Goal: Transaction & Acquisition: Purchase product/service

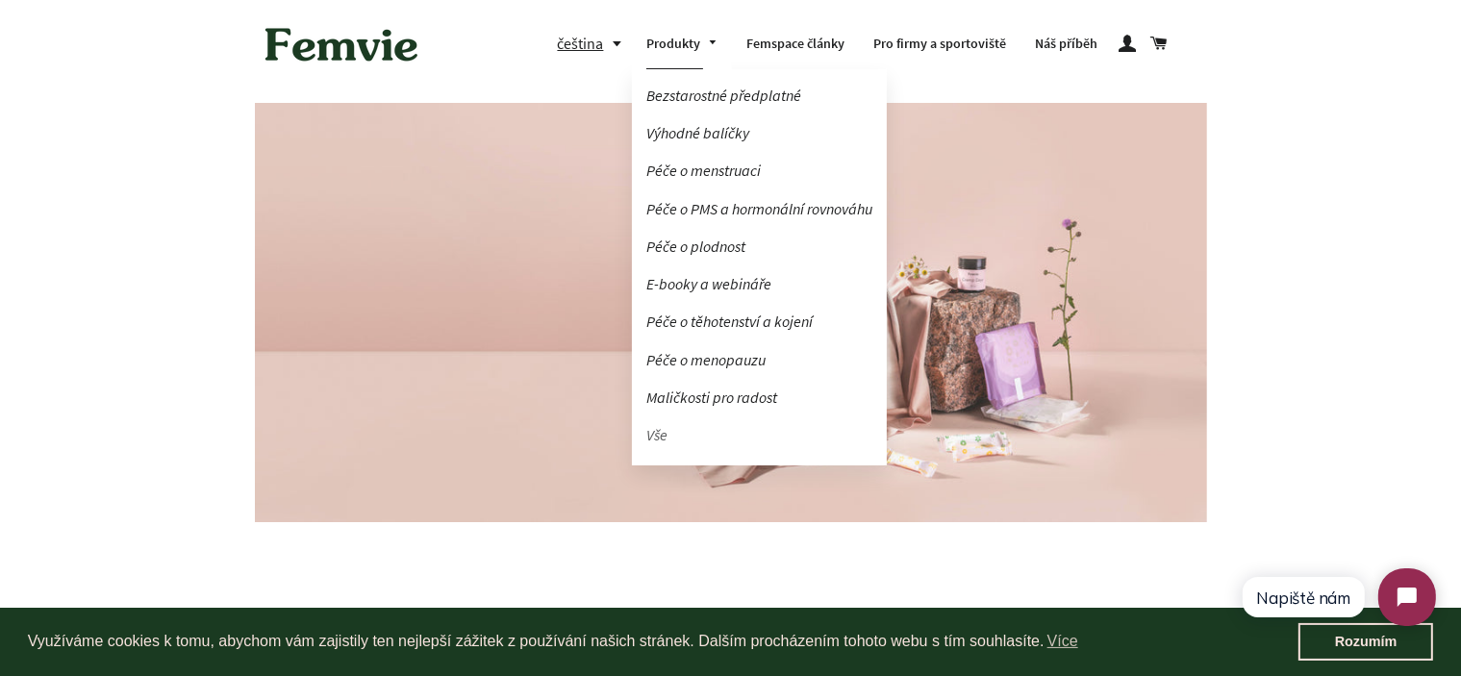
click at [663, 430] on link "Vše" at bounding box center [759, 435] width 255 height 34
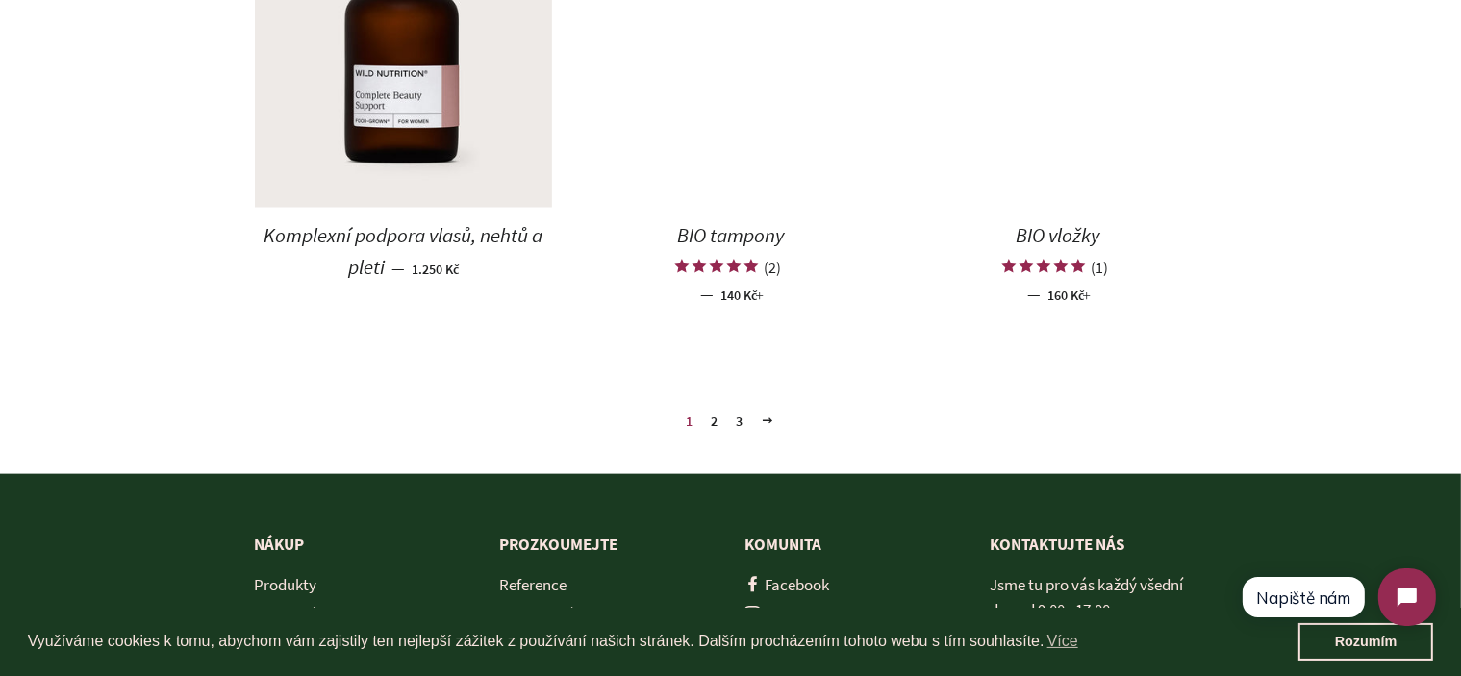
scroll to position [2404, 0]
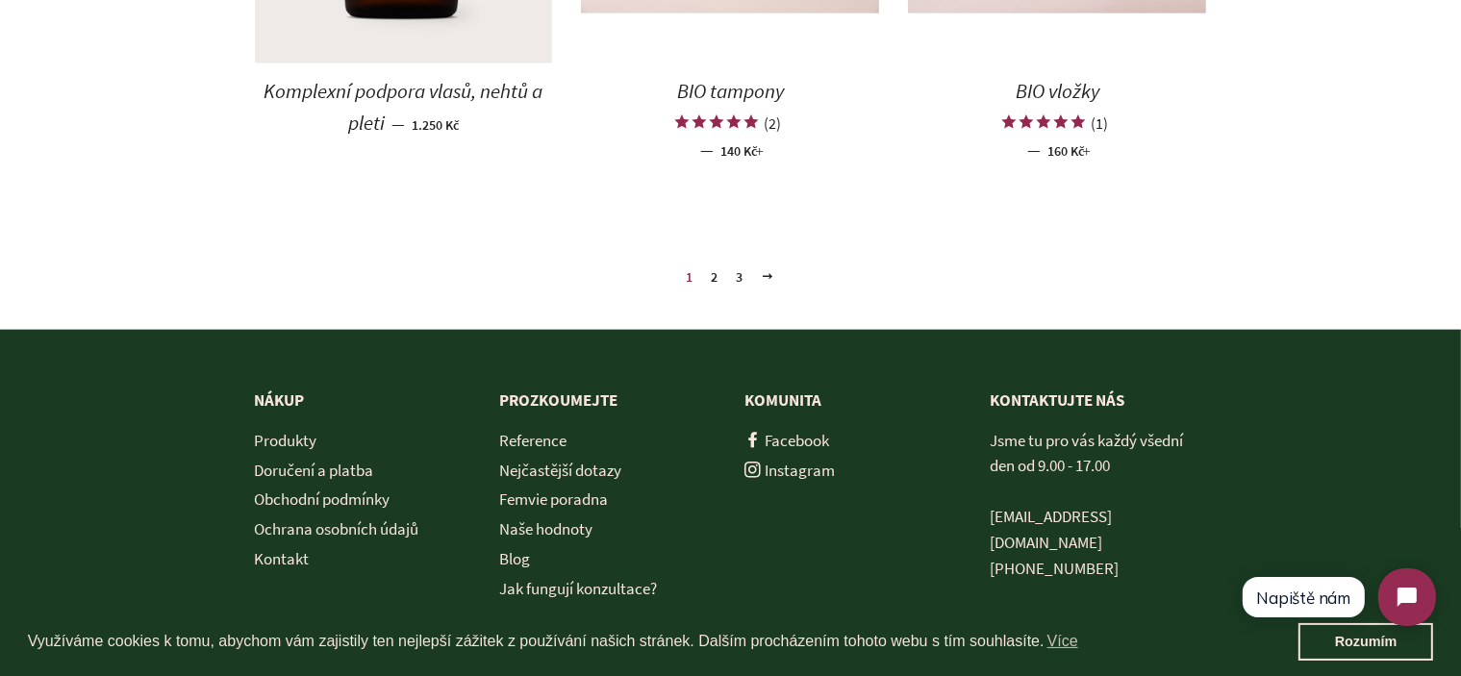
click at [707, 274] on link "2" at bounding box center [715, 277] width 22 height 29
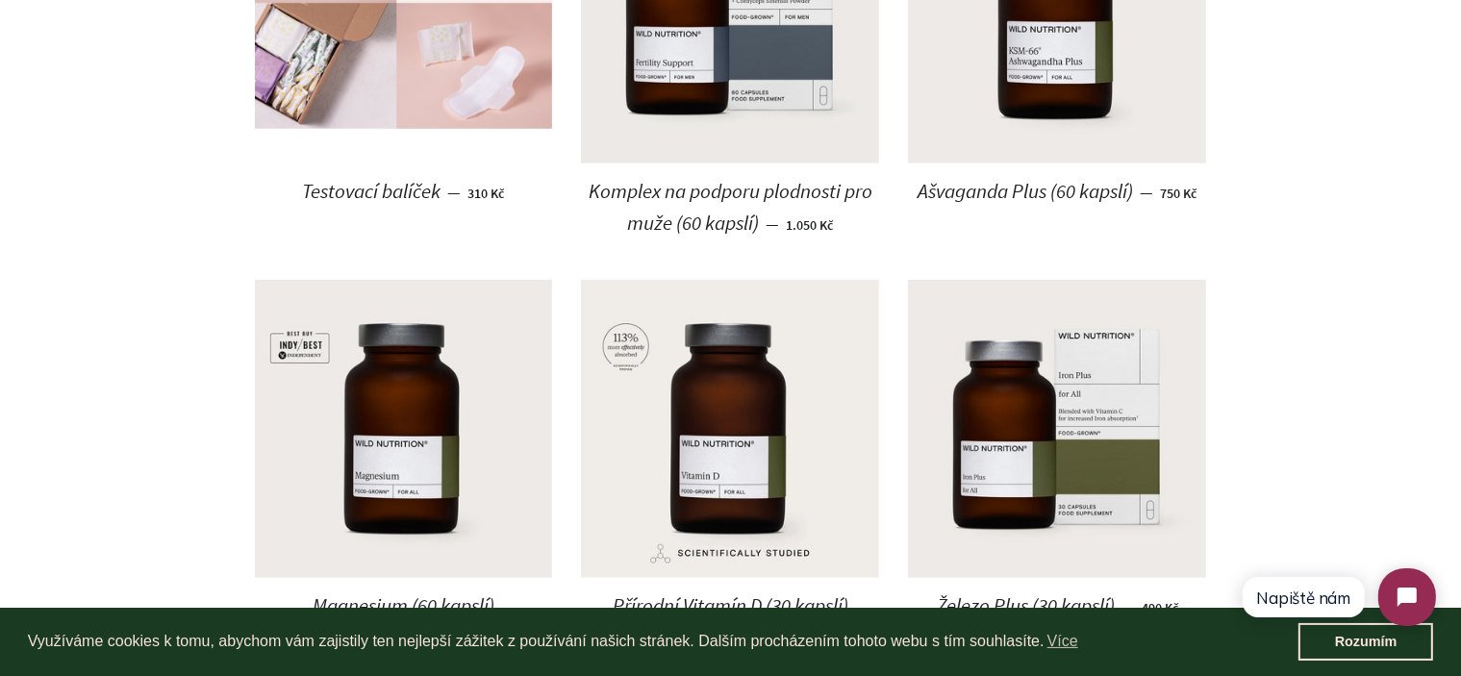
scroll to position [1635, 0]
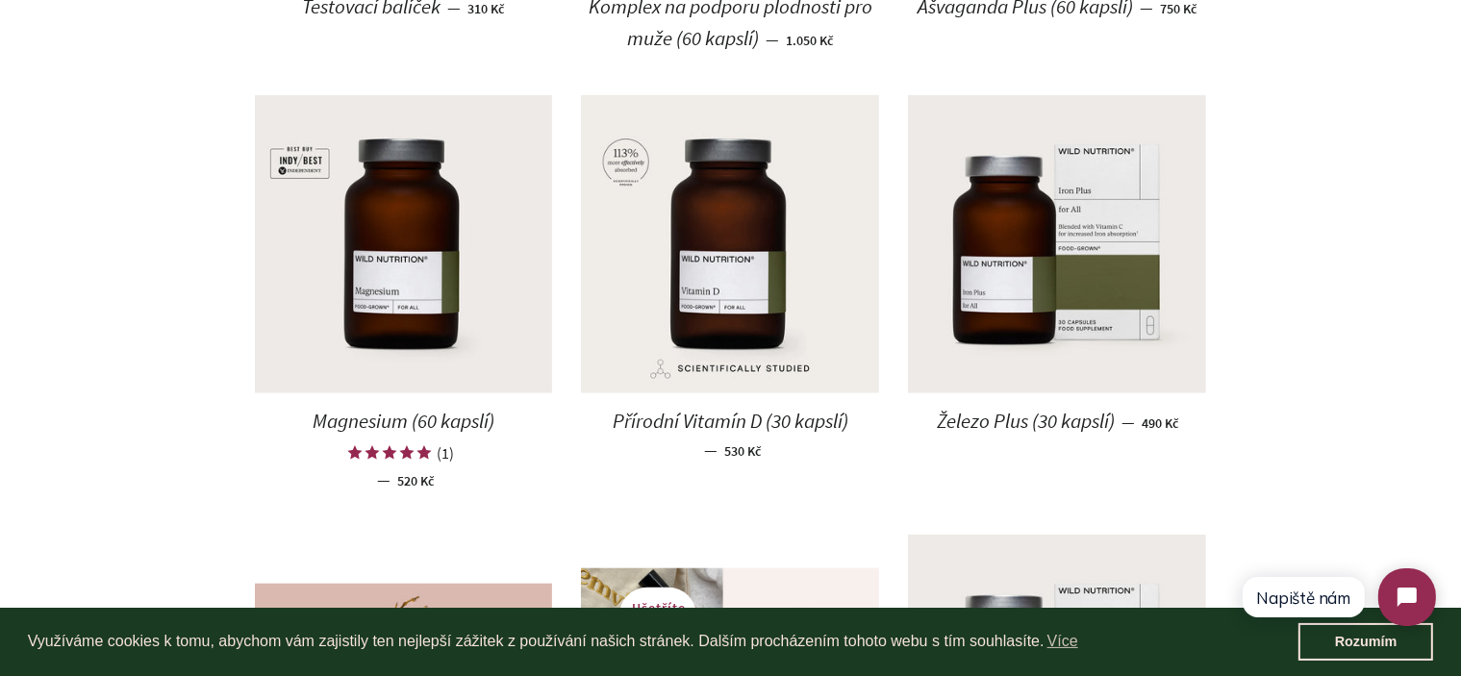
click at [676, 426] on span "Přírodní Vitamín D (30 kapslí)" at bounding box center [731, 421] width 236 height 26
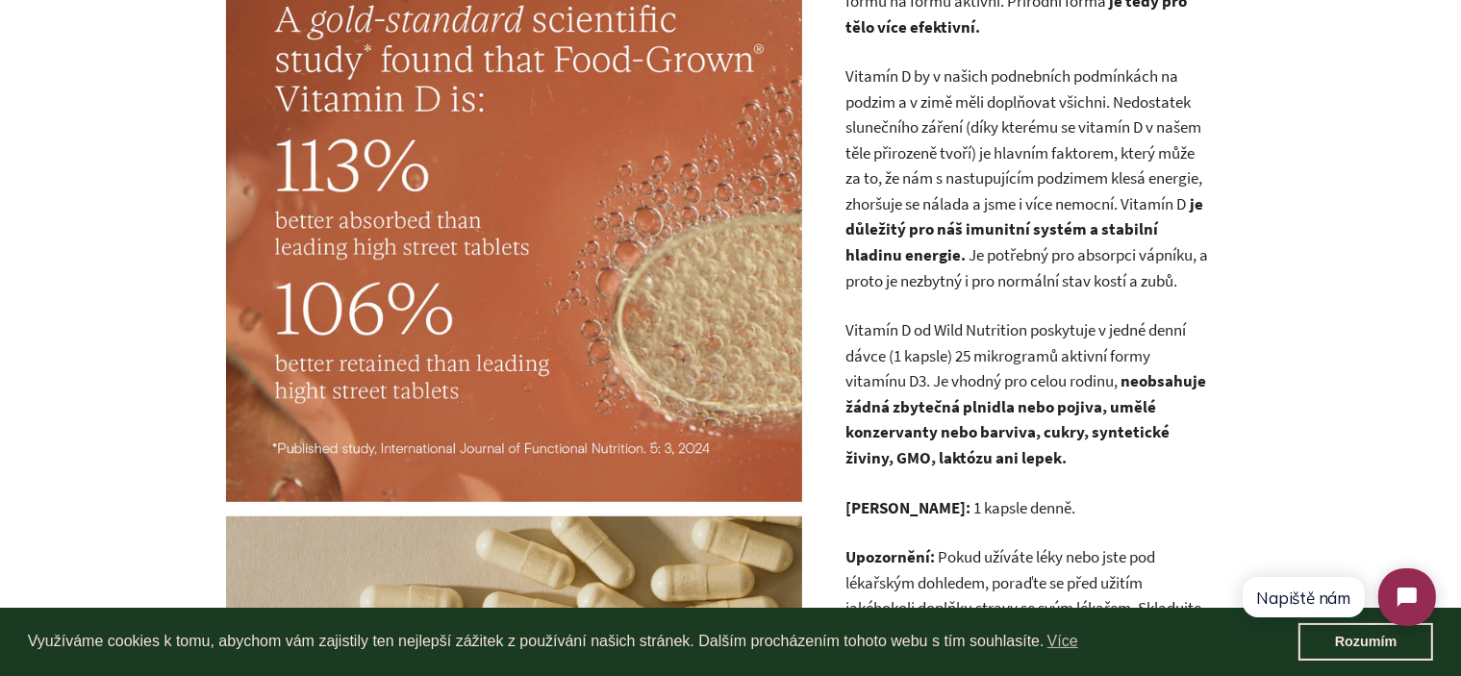
scroll to position [865, 0]
